Goal: Information Seeking & Learning: Learn about a topic

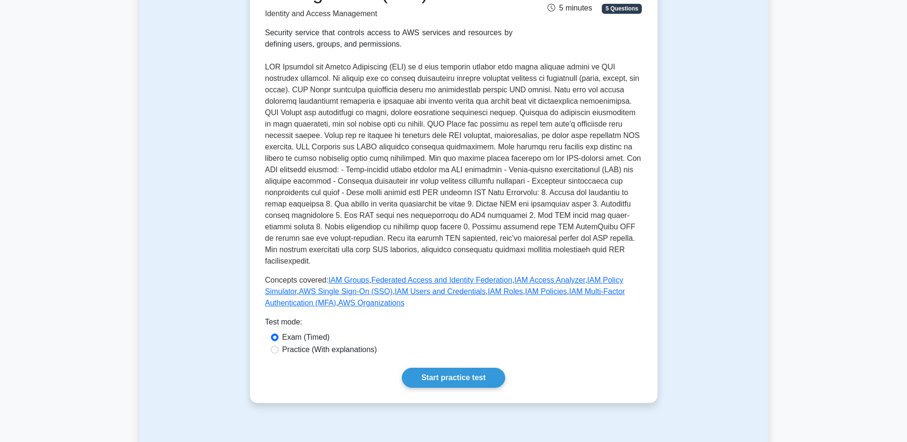
scroll to position [238, 0]
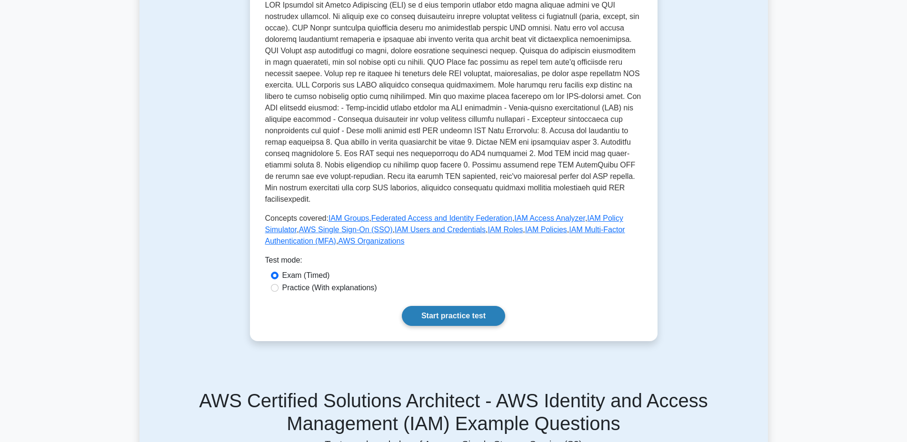
click at [447, 307] on link "Start practice test" at bounding box center [453, 316] width 103 height 20
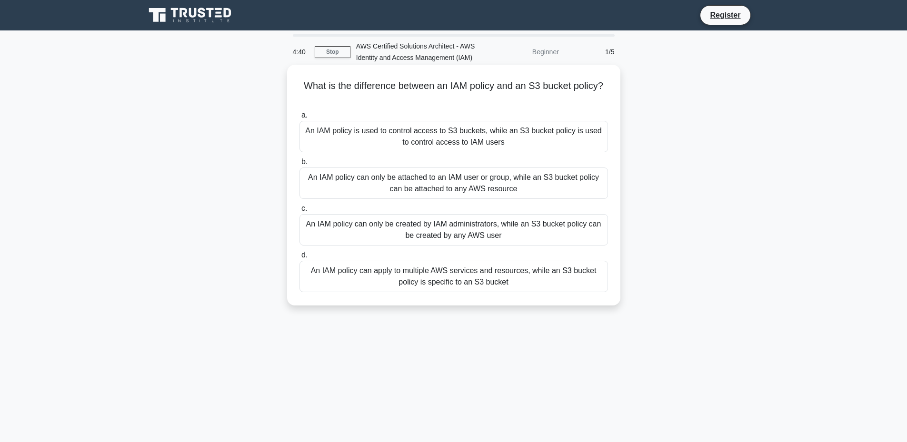
click at [490, 184] on div "An IAM policy can only be attached to an IAM user or group, while an S3 bucket …" at bounding box center [454, 183] width 309 height 31
click at [300, 165] on input "b. An IAM policy can only be attached to an IAM user or group, while an S3 buck…" at bounding box center [300, 162] width 0 height 6
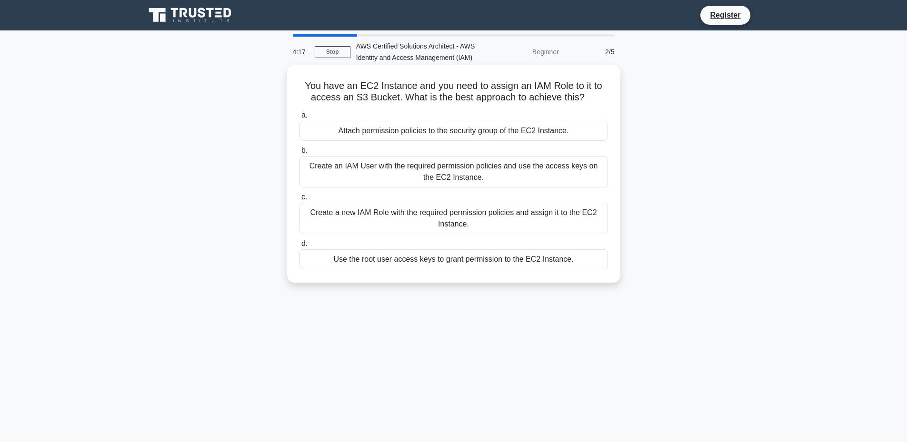
click at [574, 225] on div "Create a new IAM Role with the required permission policies and assign it to th…" at bounding box center [454, 218] width 309 height 31
click at [300, 200] on input "c. Create a new IAM Role with the required permission policies and assign it to…" at bounding box center [300, 197] width 0 height 6
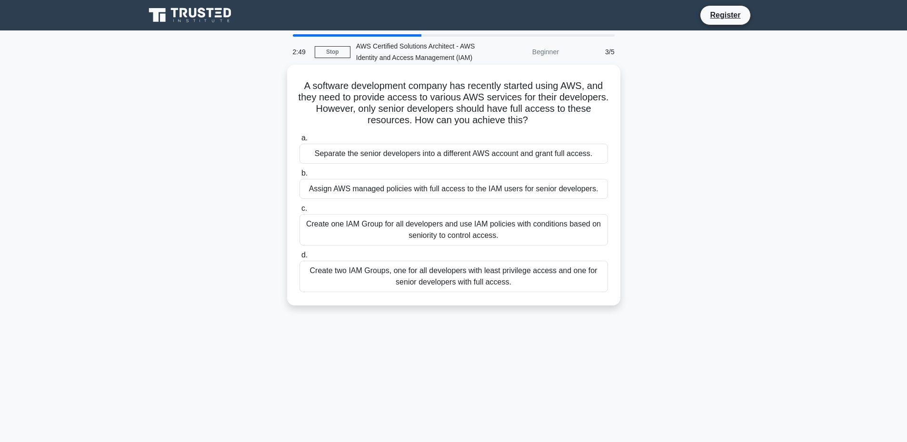
click at [440, 285] on div "Create two IAM Groups, one for all developers with least privilege access and o…" at bounding box center [454, 276] width 309 height 31
click at [300, 259] on input "d. Create two IAM Groups, one for all developers with least privilege access an…" at bounding box center [300, 255] width 0 height 6
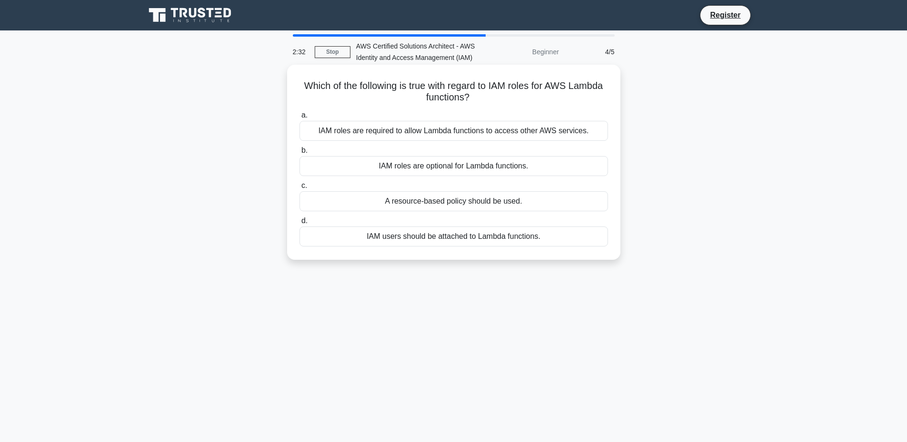
click at [454, 128] on div "IAM roles are required to allow Lambda functions to access other AWS services." at bounding box center [454, 131] width 309 height 20
click at [300, 119] on input "a. IAM roles are required to allow Lambda functions to access other AWS service…" at bounding box center [300, 115] width 0 height 6
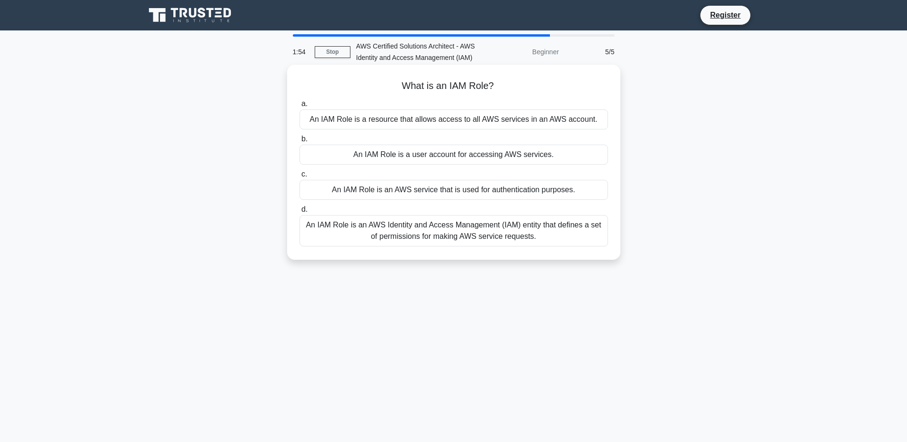
click at [563, 190] on div "An IAM Role is an AWS service that is used for authentication purposes." at bounding box center [454, 190] width 309 height 20
click at [300, 178] on input "c. An IAM Role is an AWS service that is used for authentication purposes." at bounding box center [300, 174] width 0 height 6
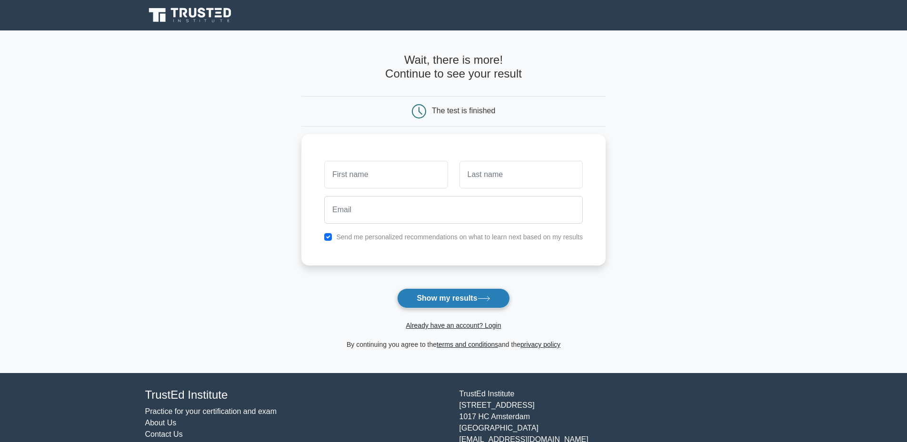
click at [437, 293] on button "Show my results" at bounding box center [453, 299] width 112 height 20
type input "A"
type input "B"
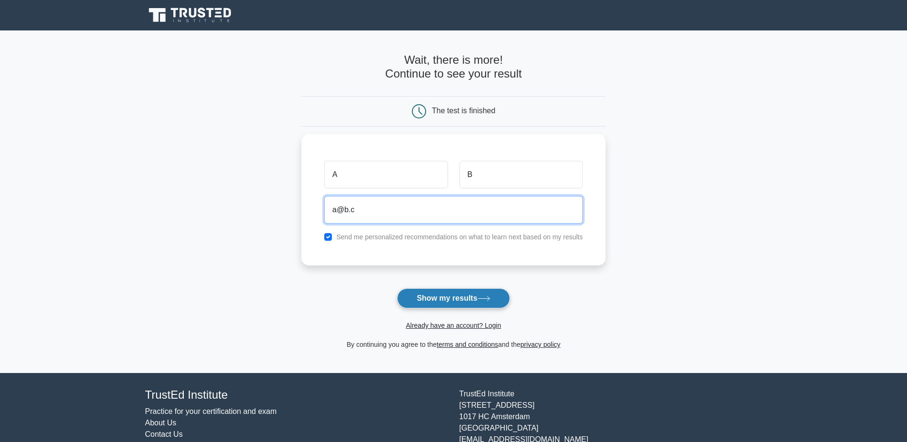
type input "a@b.c"
click at [430, 296] on button "Show my results" at bounding box center [453, 299] width 112 height 20
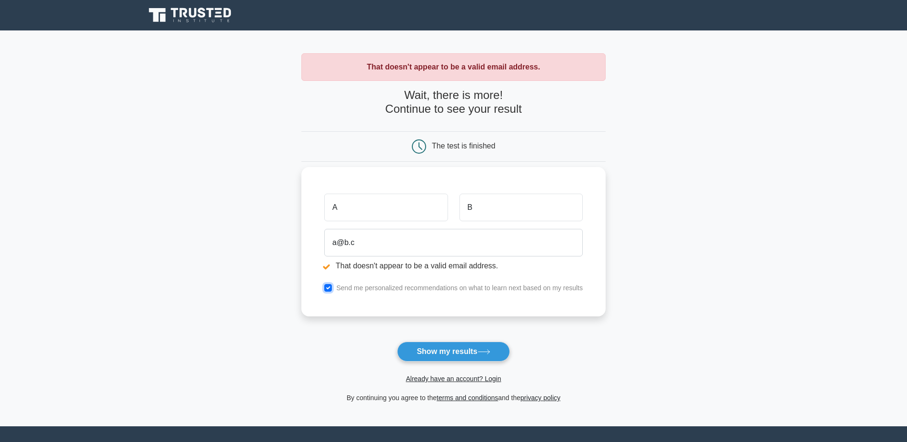
click at [329, 288] on input "checkbox" at bounding box center [328, 288] width 8 height 8
checkbox input "false"
click at [430, 353] on button "Show my results" at bounding box center [453, 352] width 112 height 20
drag, startPoint x: 373, startPoint y: 242, endPoint x: 261, endPoint y: 238, distance: 112.5
click at [261, 238] on main "That doesn't appear to be a valid email address. Wait, there is more! Continue …" at bounding box center [453, 228] width 907 height 396
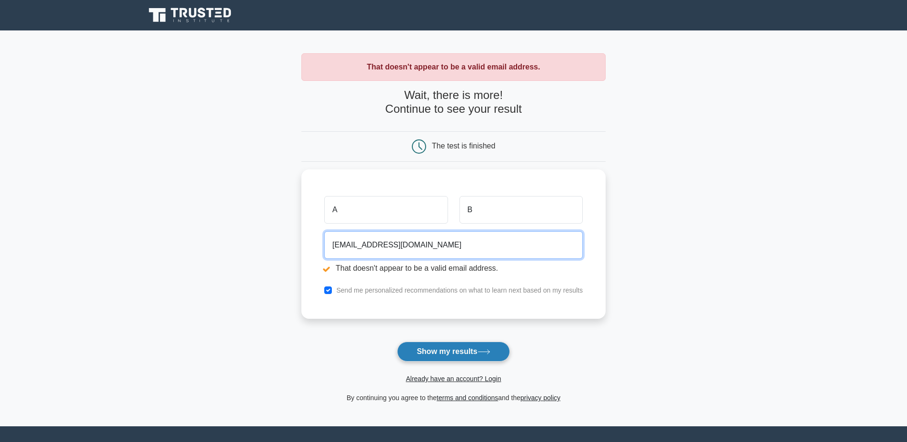
type input "[EMAIL_ADDRESS][DOMAIN_NAME]"
click at [420, 357] on button "Show my results" at bounding box center [453, 352] width 112 height 20
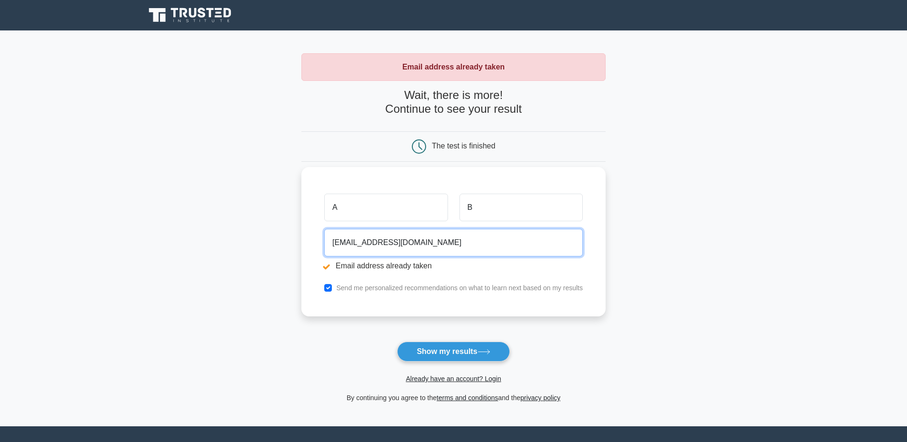
click at [349, 246] on input "abcd@gmail.com" at bounding box center [453, 243] width 259 height 28
type input "[EMAIL_ADDRESS][DOMAIN_NAME]"
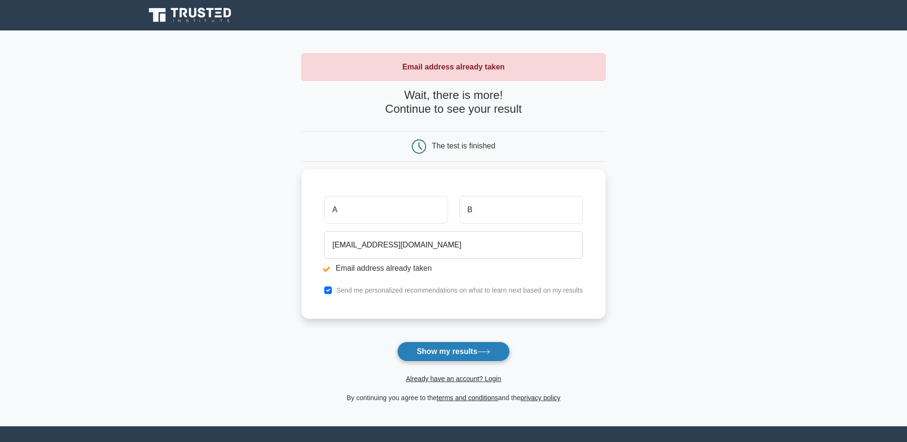
click at [410, 355] on button "Show my results" at bounding box center [453, 352] width 112 height 20
click at [328, 287] on input "checkbox" at bounding box center [328, 288] width 8 height 8
checkbox input "false"
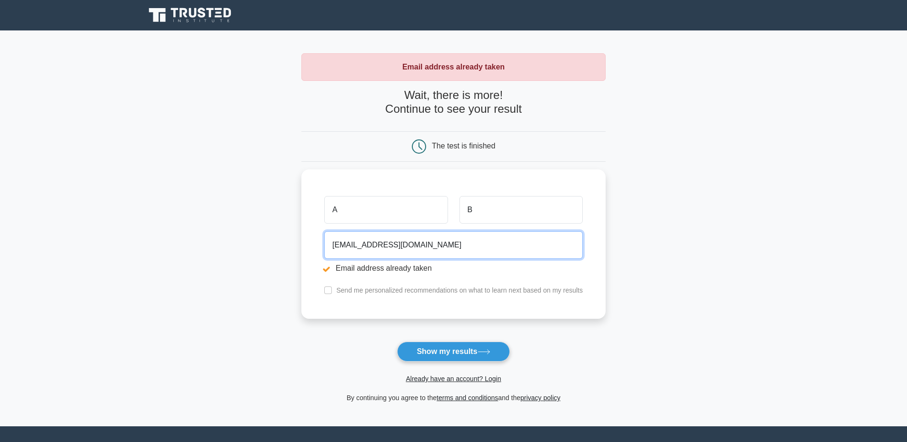
drag, startPoint x: 364, startPoint y: 245, endPoint x: 235, endPoint y: 246, distance: 129.5
click at [235, 246] on main "Email address already taken Wait, there is more! Continue to see your result Th…" at bounding box center [453, 228] width 907 height 396
type input "[EMAIL_ADDRESS][DOMAIN_NAME]"
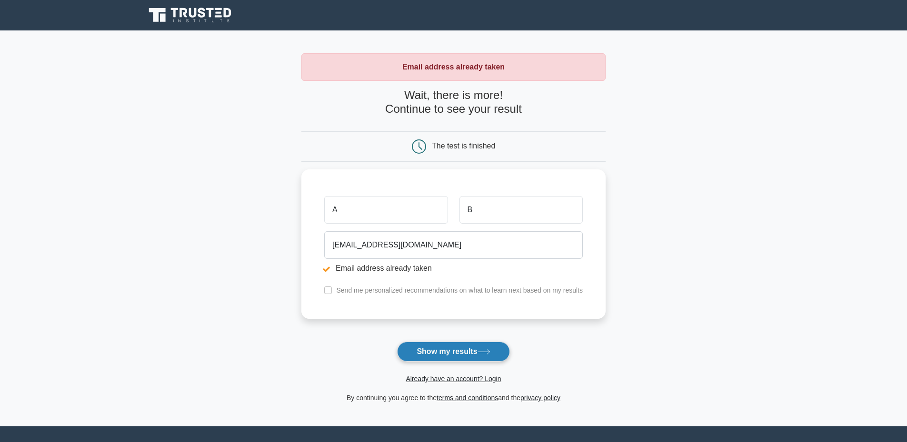
click at [444, 347] on button "Show my results" at bounding box center [453, 352] width 112 height 20
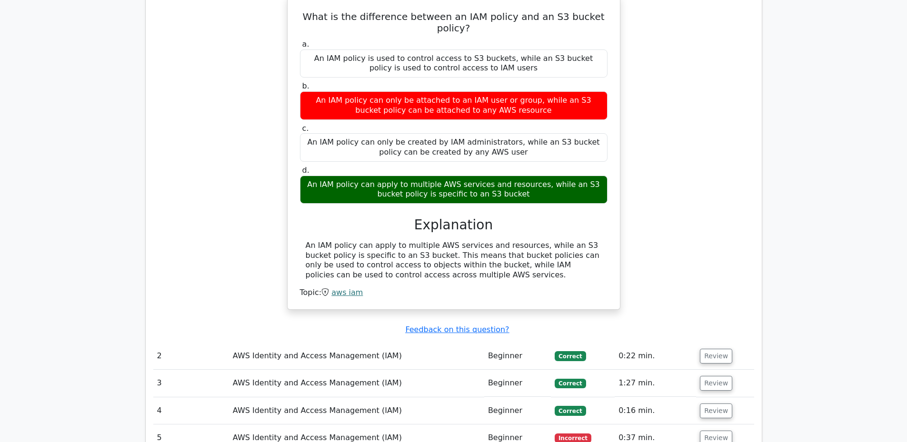
scroll to position [809, 0]
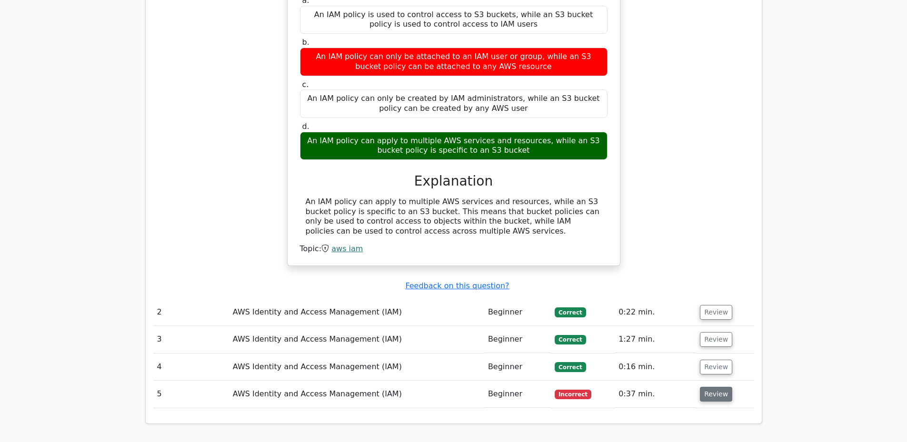
click at [708, 387] on button "Review" at bounding box center [716, 394] width 32 height 15
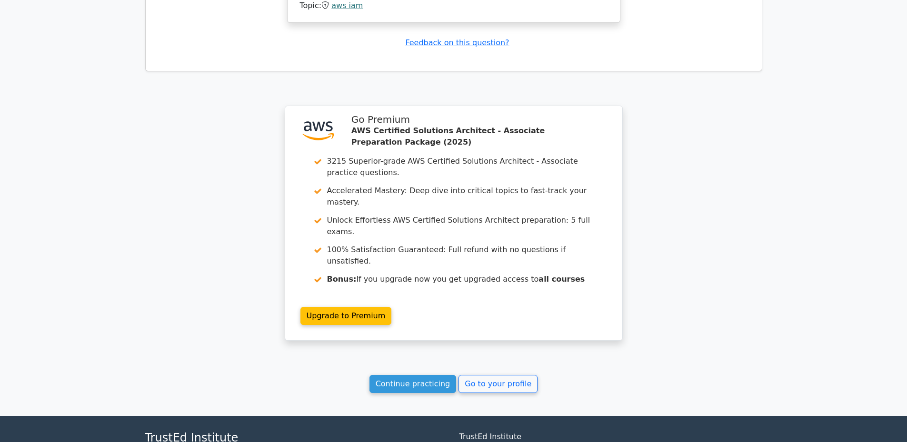
scroll to position [1505, 0]
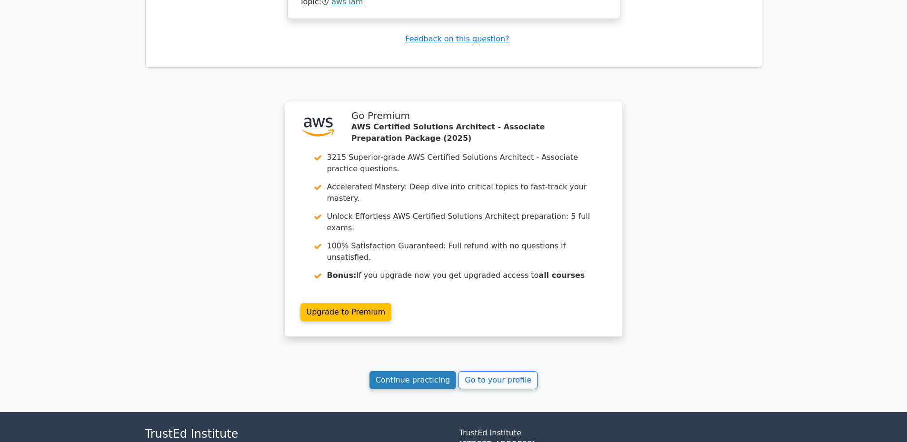
click at [436, 371] on link "Continue practicing" at bounding box center [413, 380] width 87 height 18
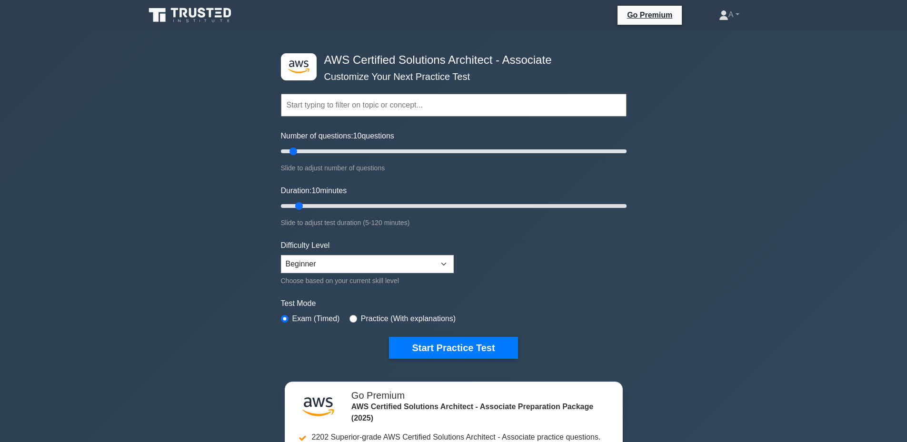
click at [385, 110] on input "text" at bounding box center [454, 105] width 346 height 23
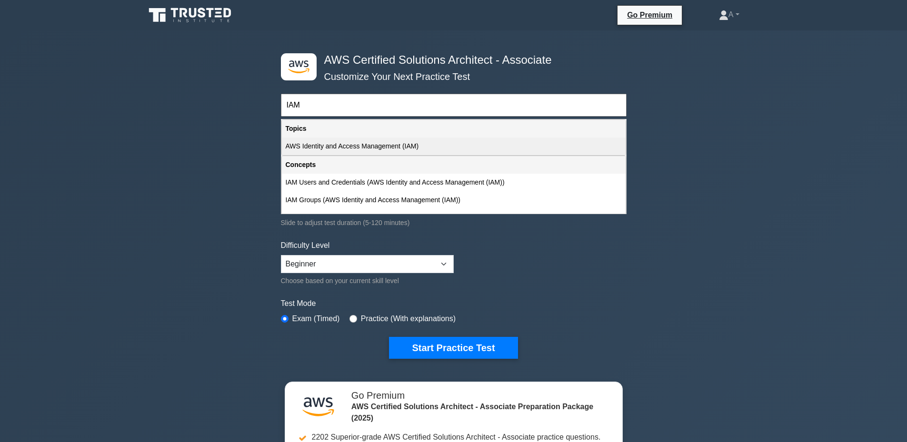
click at [388, 144] on div "AWS Identity and Access Management (IAM)" at bounding box center [454, 147] width 344 height 18
type input "AWS Identity and Access Management (IAM)"
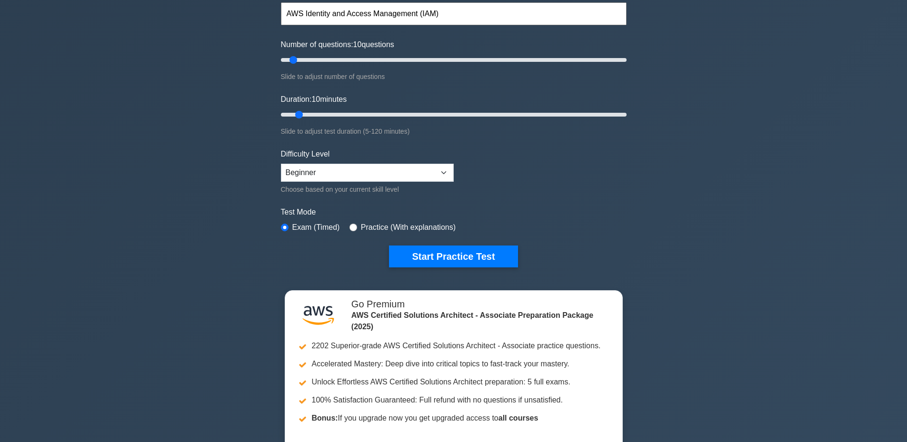
scroll to position [95, 0]
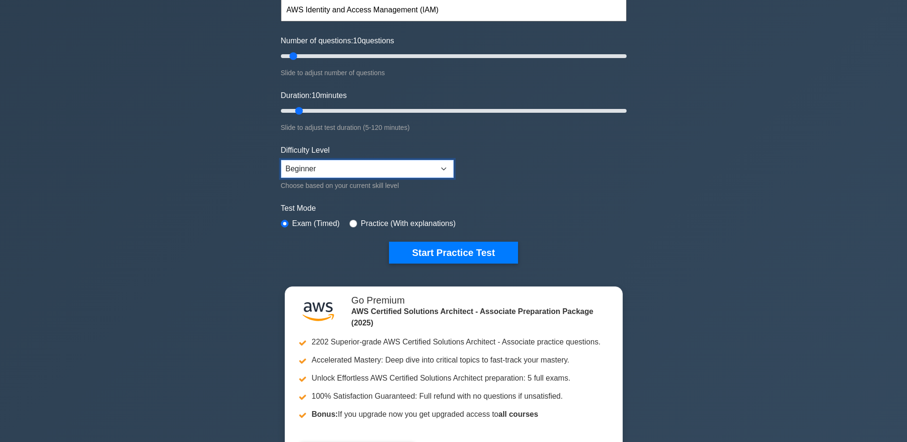
click at [329, 171] on select "Beginner Intermediate Expert" at bounding box center [367, 169] width 173 height 18
select select "intermediate"
click at [281, 160] on select "Beginner Intermediate Expert" at bounding box center [367, 169] width 173 height 18
click at [545, 201] on form "Topics Amazon EC2 Amazon S3 Amazon VPC AWS Identity and Access Management (IAM)…" at bounding box center [454, 117] width 346 height 294
click at [410, 226] on label "Practice (With explanations)" at bounding box center [408, 223] width 95 height 11
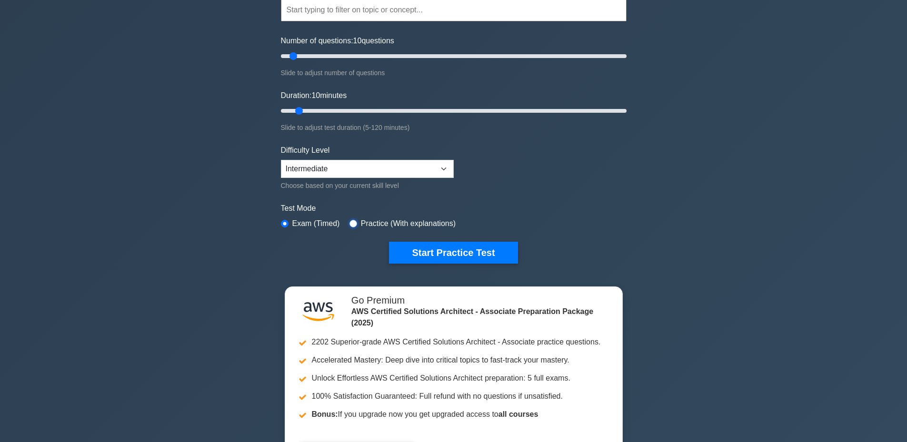
click at [352, 221] on input "radio" at bounding box center [354, 224] width 8 height 8
radio input "true"
click at [422, 249] on button "Start Practice Test" at bounding box center [453, 253] width 129 height 22
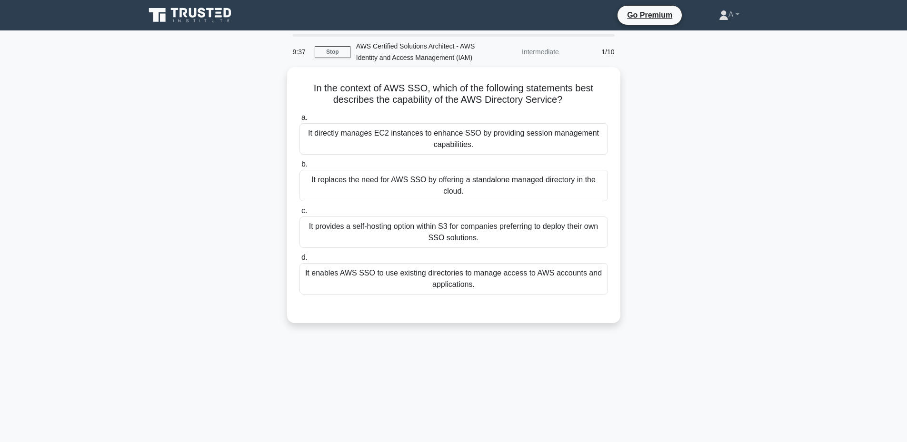
drag, startPoint x: 317, startPoint y: 134, endPoint x: 733, endPoint y: 160, distance: 416.6
click at [733, 160] on div "In the context of AWS SSO, which of the following statements best describes the…" at bounding box center [454, 201] width 629 height 268
click at [717, 187] on div "In the context of AWS SSO, which of the following statements best describes the…" at bounding box center [454, 201] width 629 height 268
